Goal: Download file/media

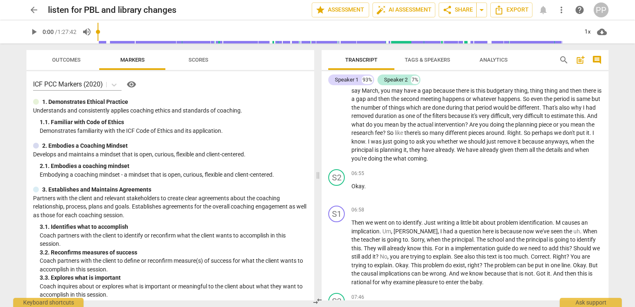
scroll to position [573, 0]
click at [510, 9] on span "Export" at bounding box center [511, 10] width 35 height 10
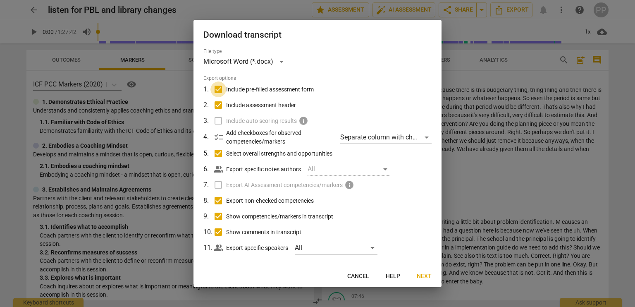
click at [218, 90] on input "Include pre-filled assessment form" at bounding box center [218, 89] width 16 height 16
checkbox input "false"
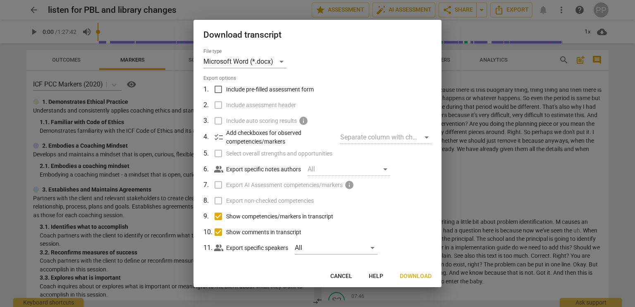
scroll to position [7, 0]
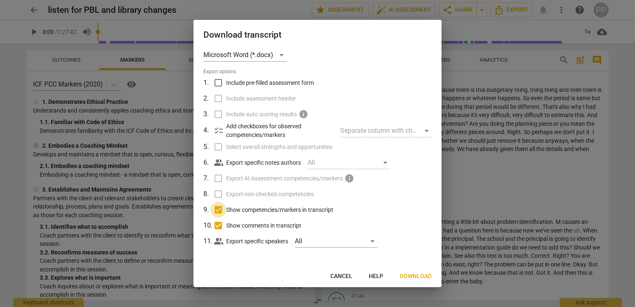
click at [215, 212] on input "Show competencies/markers in transcript" at bounding box center [218, 210] width 16 height 16
checkbox input "false"
click at [216, 228] on input "Show comments in transcript" at bounding box center [218, 225] width 16 height 16
checkbox input "false"
click at [416, 272] on span "Download" at bounding box center [415, 276] width 32 height 8
